Goal: Find specific page/section: Find specific page/section

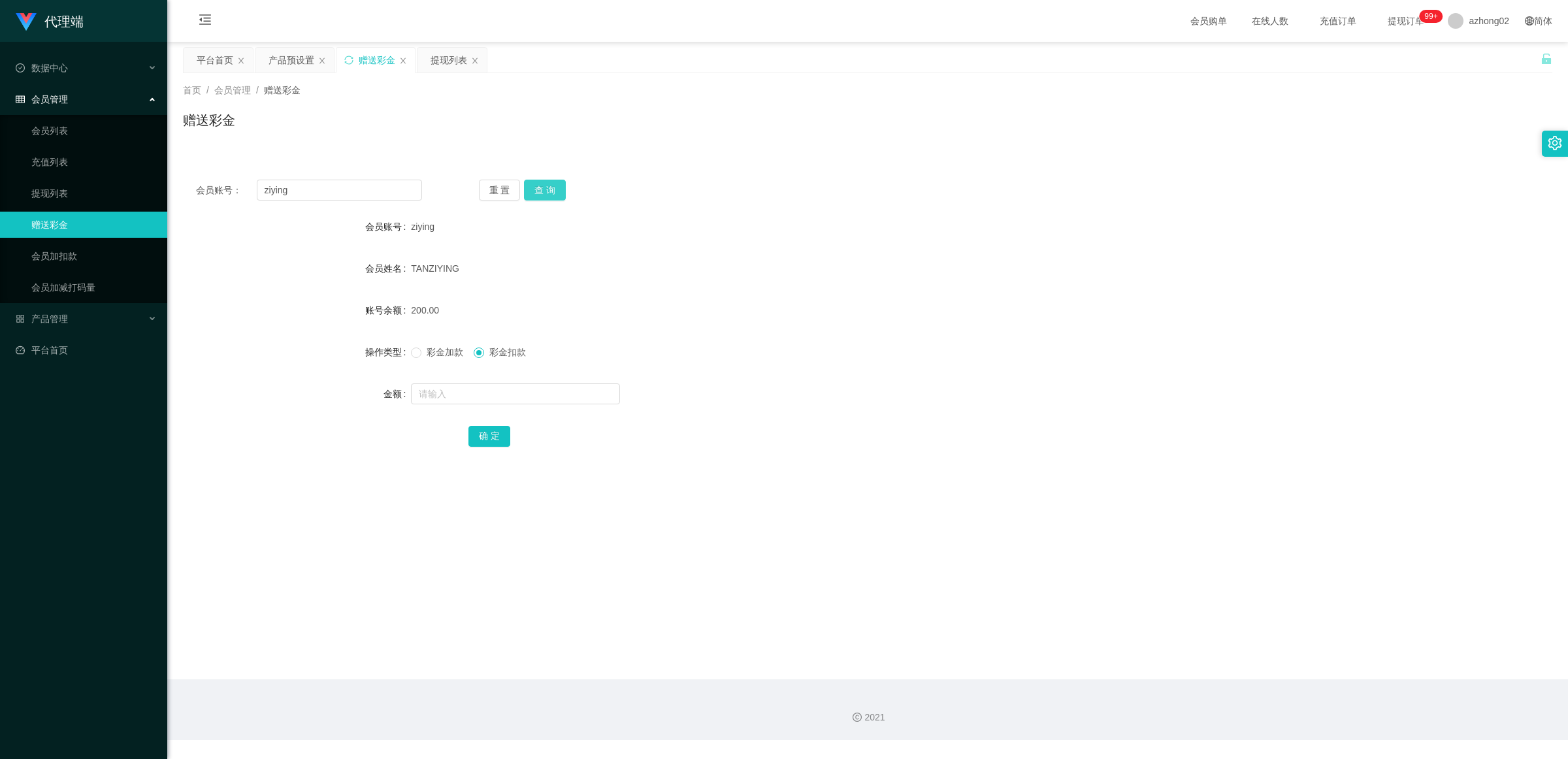
click at [548, 185] on button "查 询" at bounding box center [544, 190] width 42 height 21
click at [377, 191] on input "ziying" at bounding box center [340, 190] width 165 height 21
drag, startPoint x: 287, startPoint y: 186, endPoint x: 256, endPoint y: 190, distance: 31.3
click at [257, 190] on input "ziying" at bounding box center [340, 190] width 165 height 21
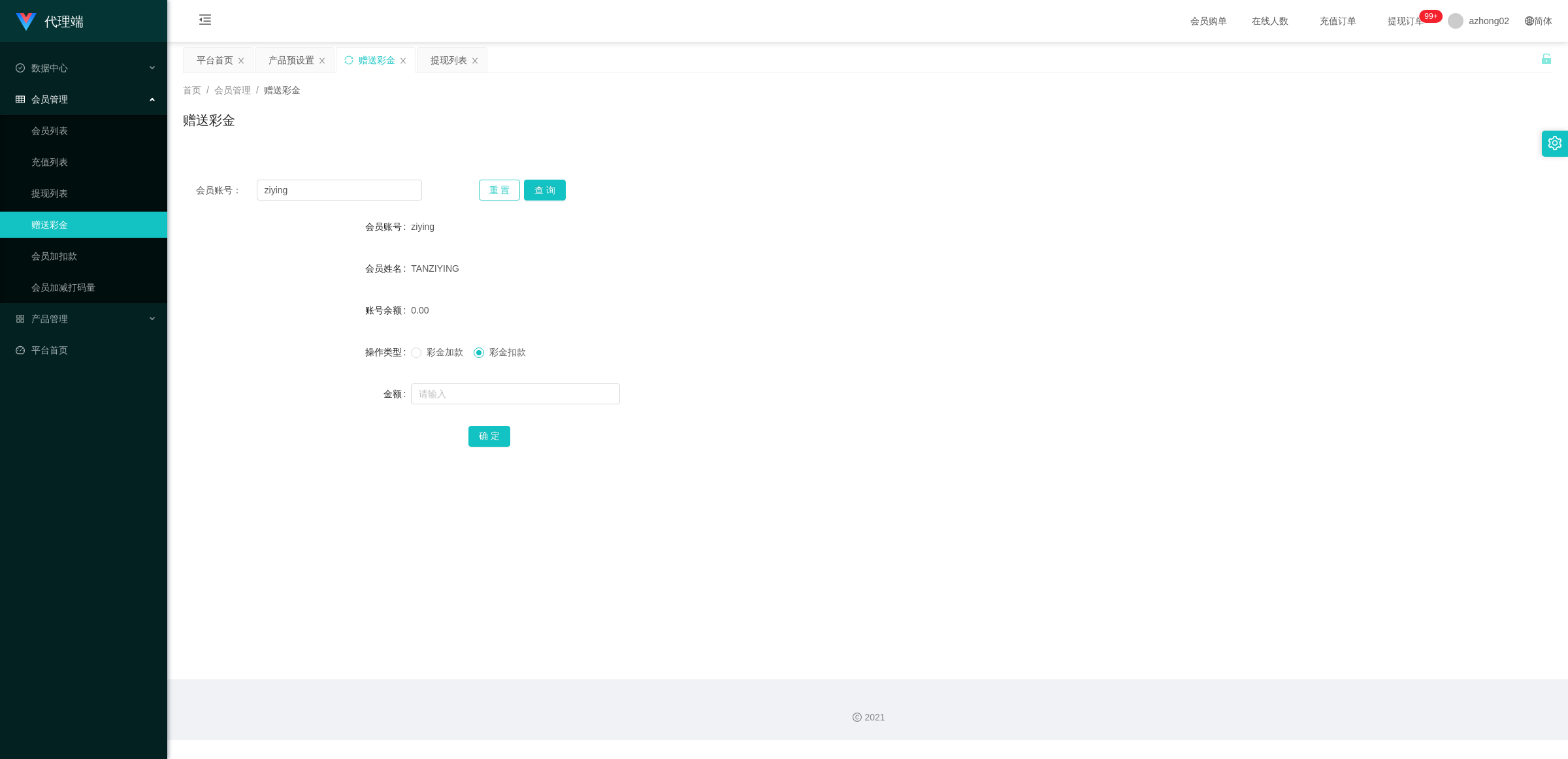
click at [502, 194] on button "重 置" at bounding box center [499, 190] width 42 height 21
paste input "ziying"
type input "ziying"
click at [549, 193] on button "查 询" at bounding box center [544, 190] width 42 height 21
click at [551, 193] on button "查 询" at bounding box center [544, 190] width 42 height 21
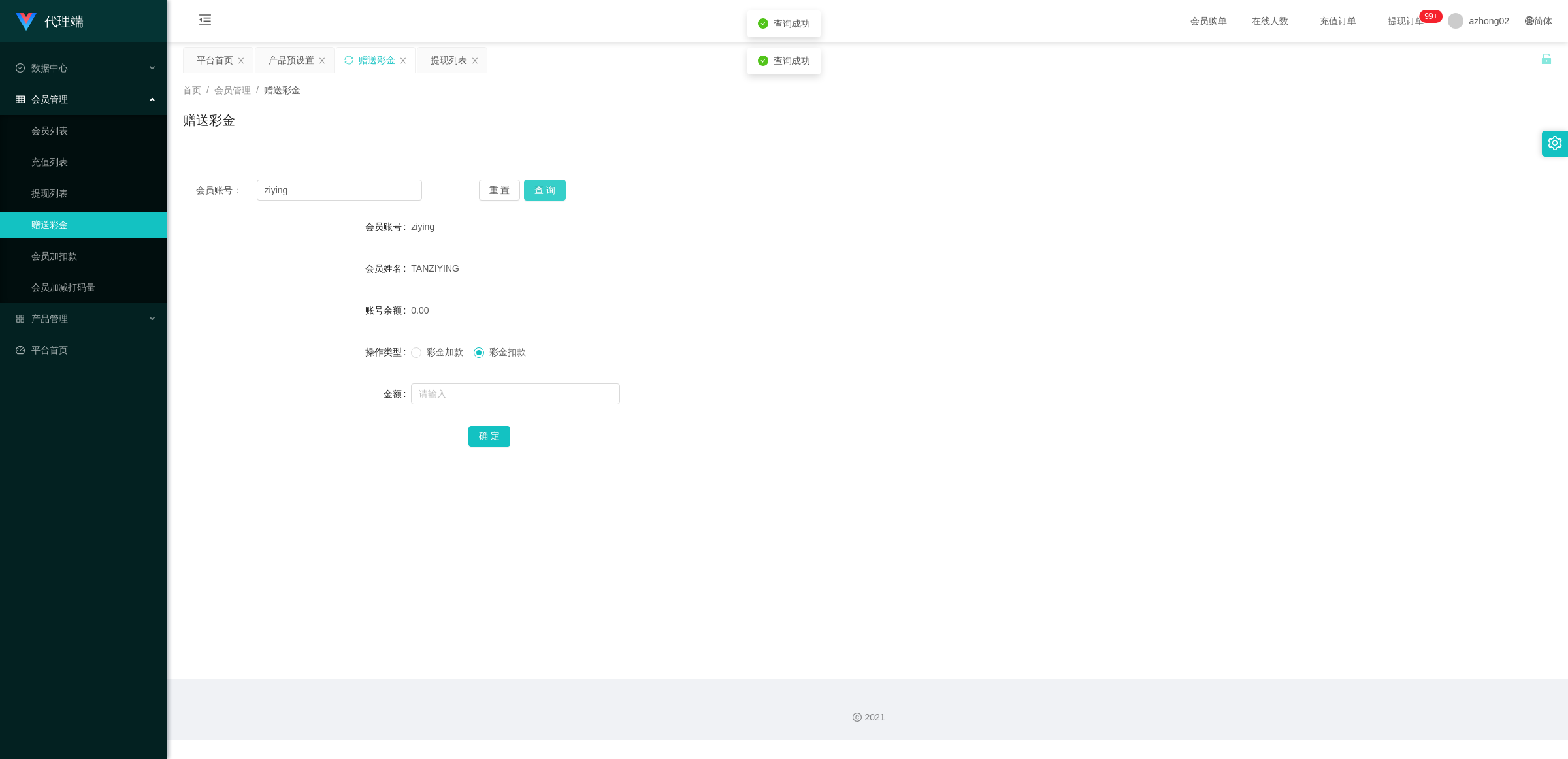
click at [552, 193] on button "查 询" at bounding box center [544, 190] width 42 height 21
click at [552, 191] on button "查 询" at bounding box center [544, 190] width 42 height 21
click at [552, 190] on div "重 置 查 询" at bounding box center [591, 190] width 226 height 21
click at [552, 190] on button "查 询" at bounding box center [544, 190] width 42 height 21
click at [552, 190] on div "重 置 查 询" at bounding box center [591, 190] width 226 height 21
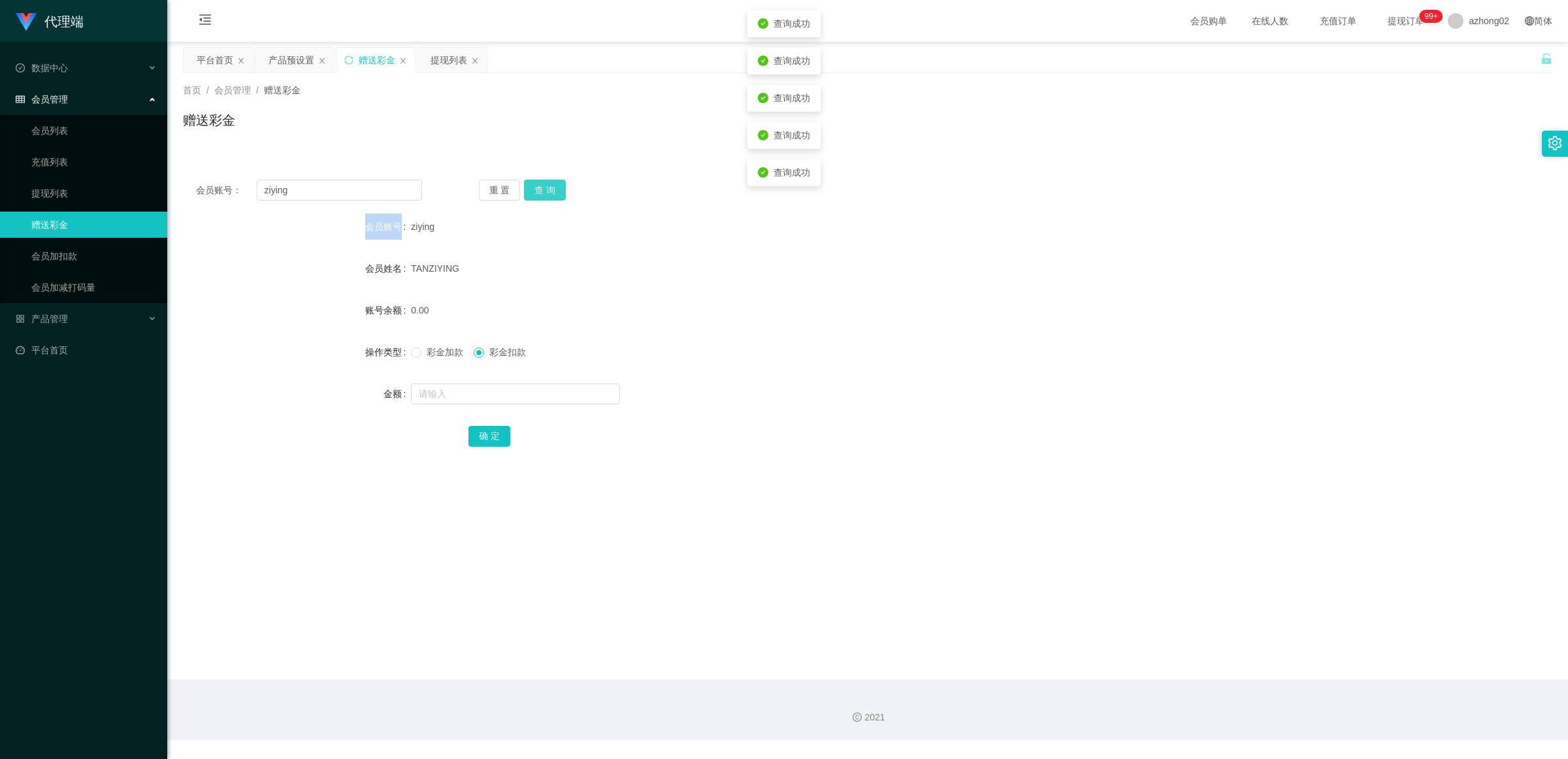
click at [552, 190] on button "查 询" at bounding box center [544, 190] width 42 height 21
click at [552, 190] on div "重 置 查 询" at bounding box center [591, 190] width 226 height 21
click at [552, 190] on button "查 询" at bounding box center [544, 190] width 42 height 21
click at [552, 190] on div "重 置 查 询" at bounding box center [591, 190] width 226 height 21
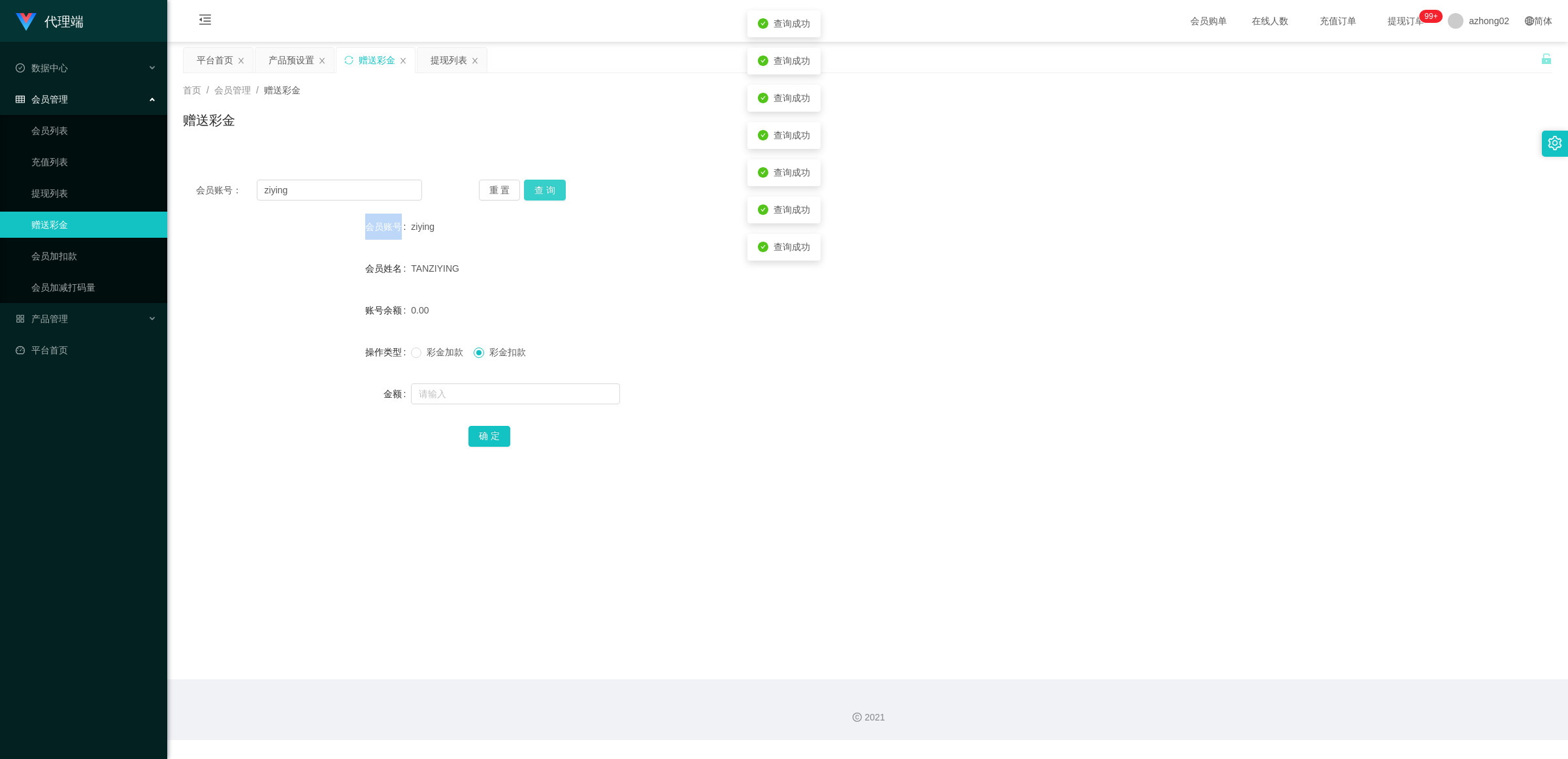
click at [552, 190] on button "查 询" at bounding box center [544, 190] width 42 height 21
click at [552, 190] on div "重 置 查 询" at bounding box center [591, 190] width 226 height 21
click at [552, 190] on button "查 询" at bounding box center [544, 190] width 42 height 21
click at [552, 190] on div "重 置 查 询" at bounding box center [591, 190] width 226 height 21
click at [67, 186] on link "提现列表" at bounding box center [94, 193] width 125 height 26
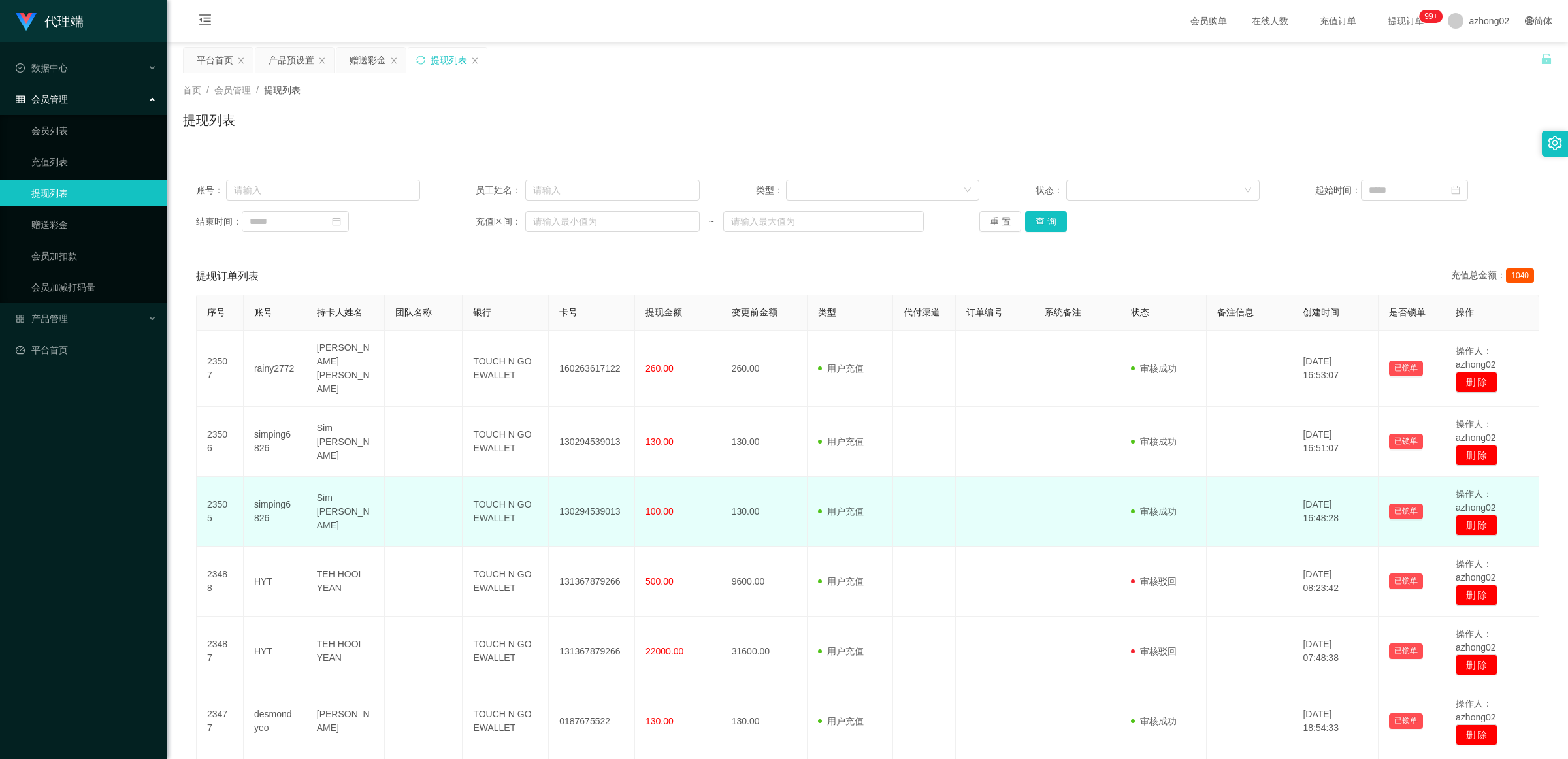
click at [1458, 493] on td "操作人：azhong02 删 除" at bounding box center [1492, 512] width 94 height 70
